Goal: Find specific page/section

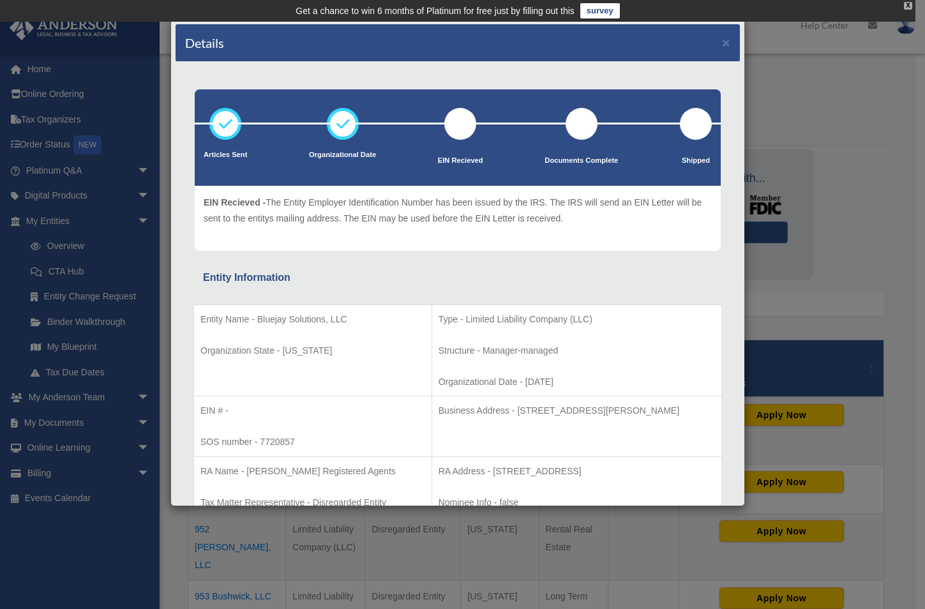
click at [906, 6] on div "X" at bounding box center [908, 6] width 8 height 8
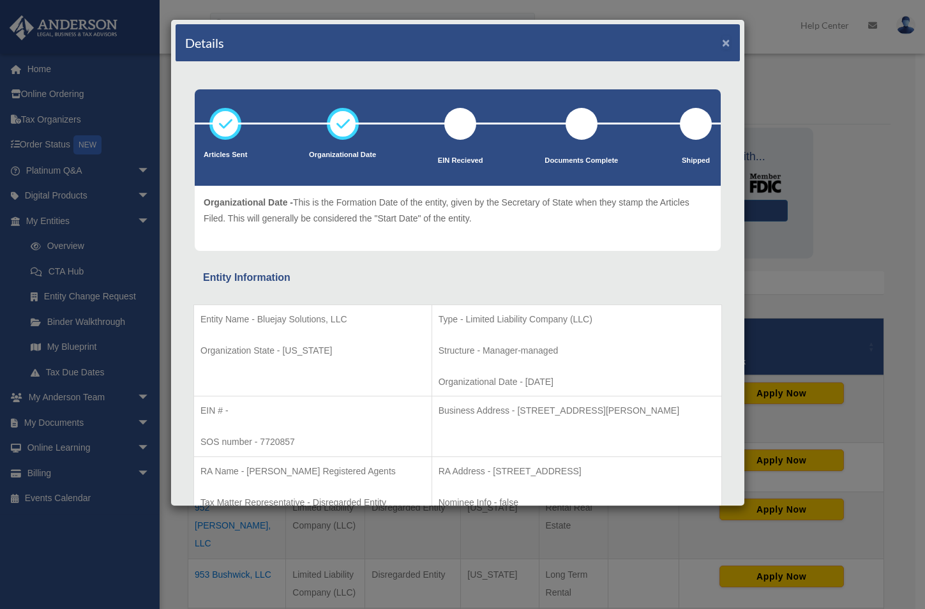
click at [722, 42] on button "×" at bounding box center [726, 42] width 8 height 13
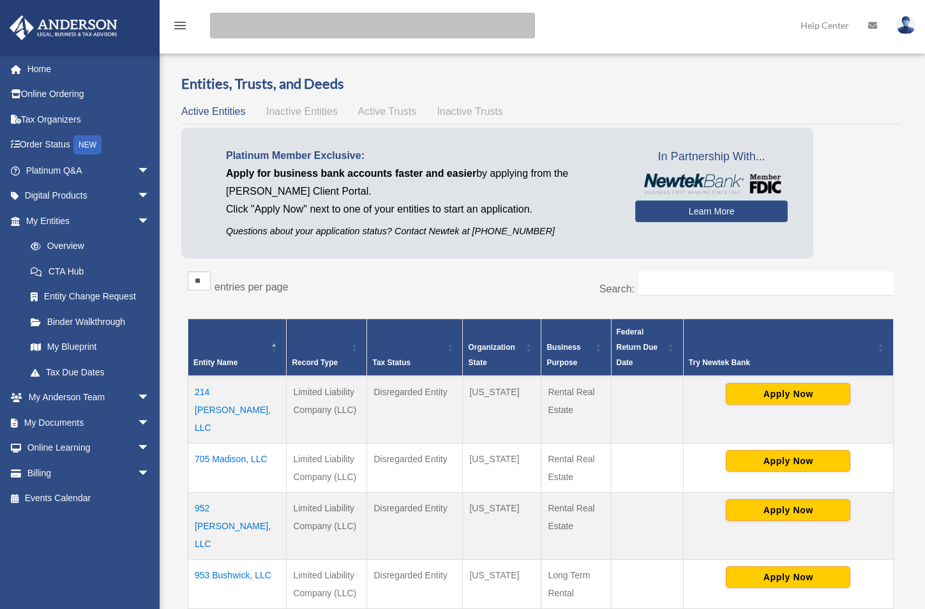
click at [372, 25] on input "search" at bounding box center [372, 26] width 325 height 26
type input "***"
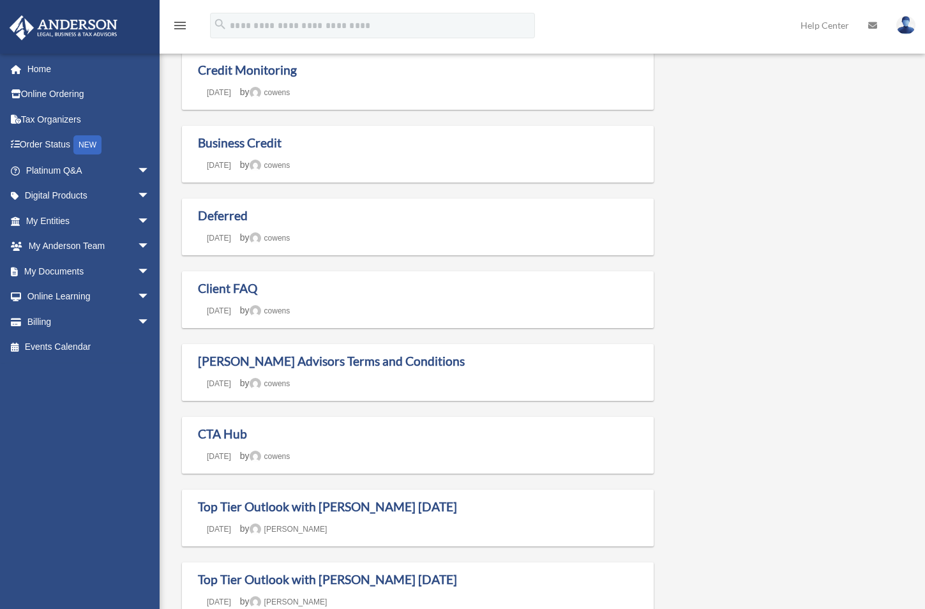
scroll to position [383, 0]
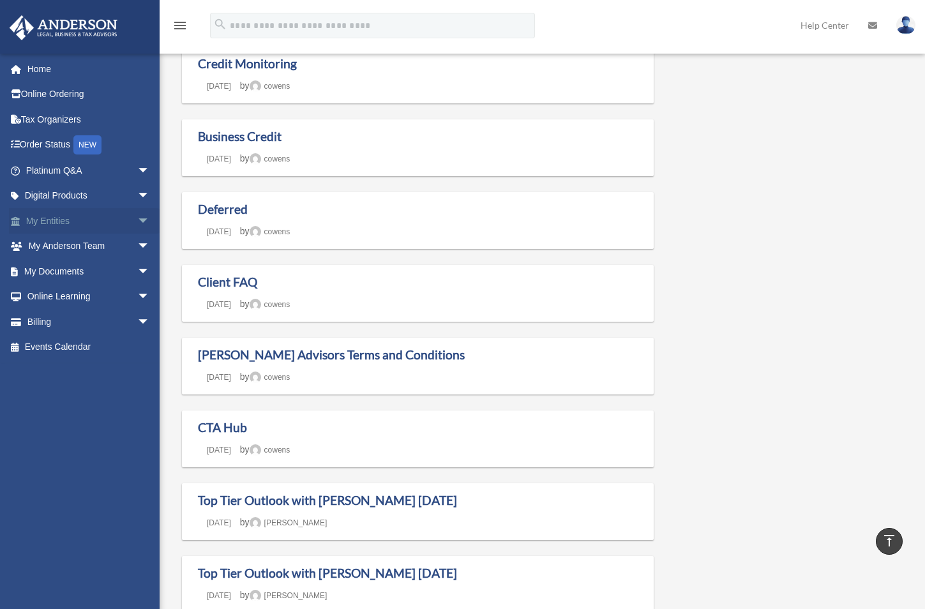
click at [78, 226] on link "My Entities arrow_drop_down" at bounding box center [89, 221] width 160 height 26
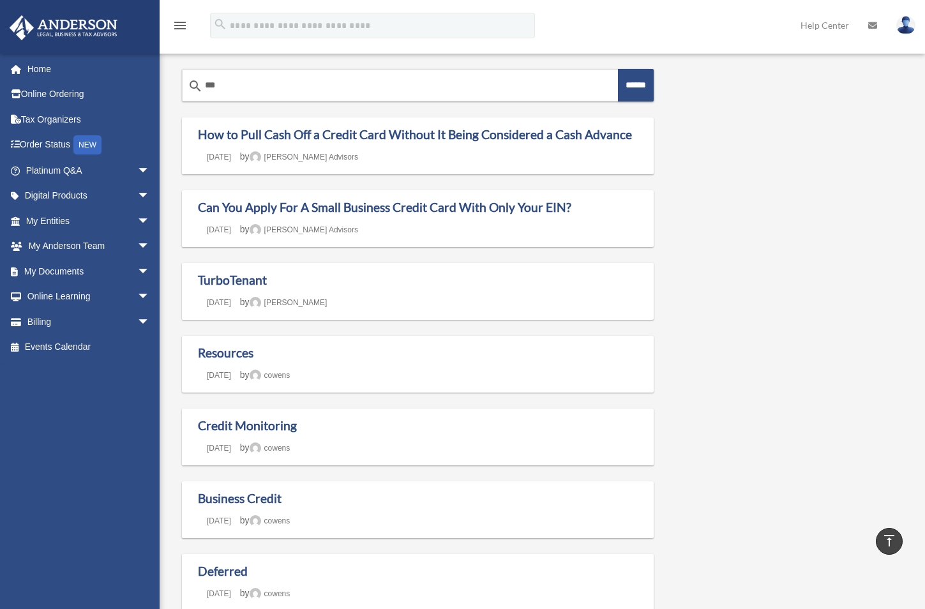
scroll to position [0, 0]
